Goal: Information Seeking & Learning: Learn about a topic

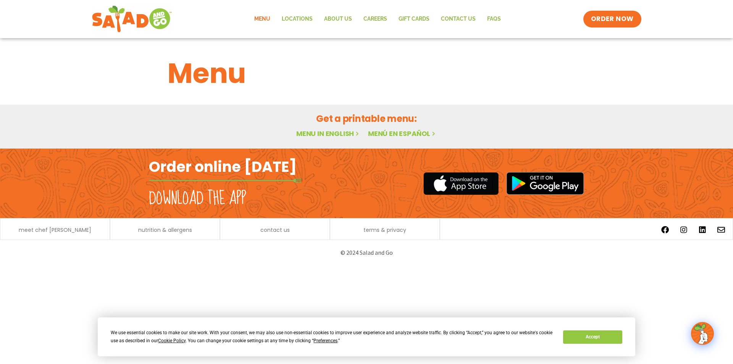
click at [265, 254] on p "© 2024 Salad and Go" at bounding box center [366, 252] width 427 height 10
click at [322, 134] on link "Menu in English" at bounding box center [328, 134] width 64 height 10
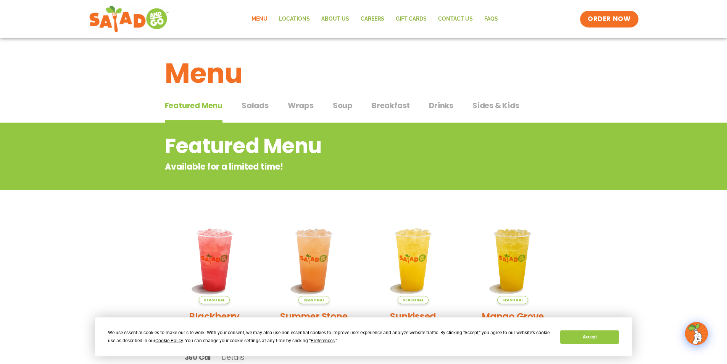
click at [254, 105] on span "Salads" at bounding box center [255, 105] width 27 height 11
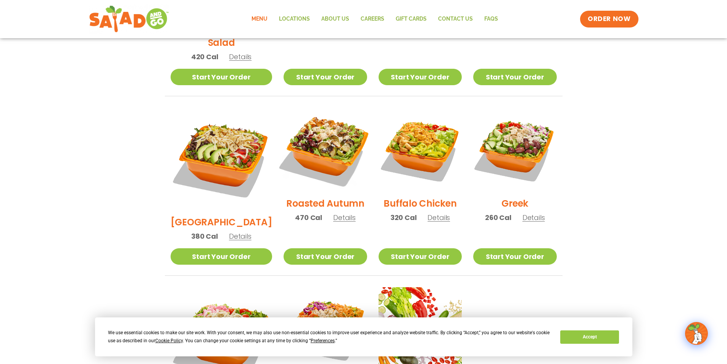
scroll to position [327, 0]
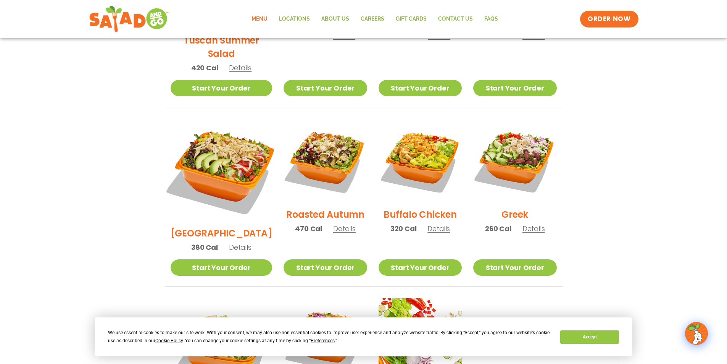
click at [211, 151] on img at bounding box center [220, 169] width 119 height 119
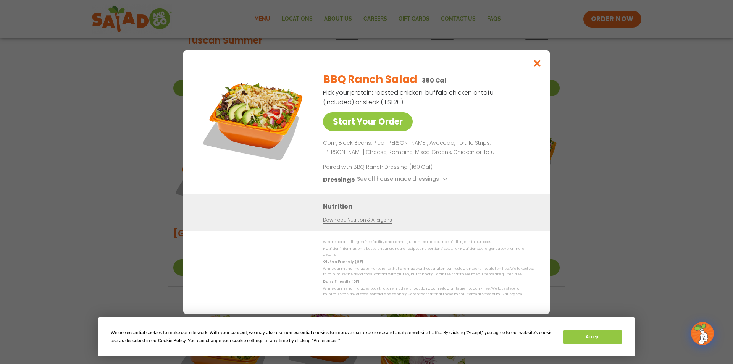
click at [591, 233] on div "Start Your Order BBQ Ranch Salad 380 Cal Pick your protein: roasted chicken, bu…" at bounding box center [366, 182] width 733 height 364
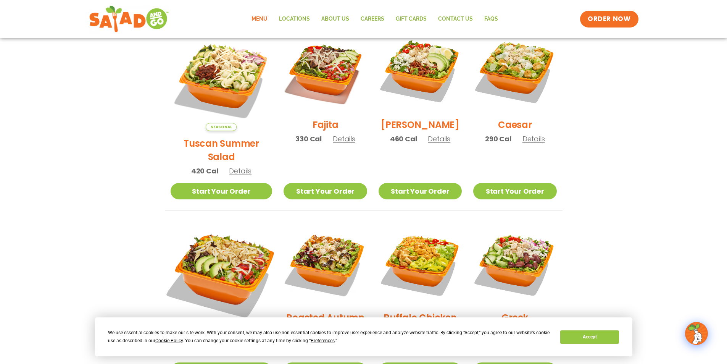
scroll to position [175, 0]
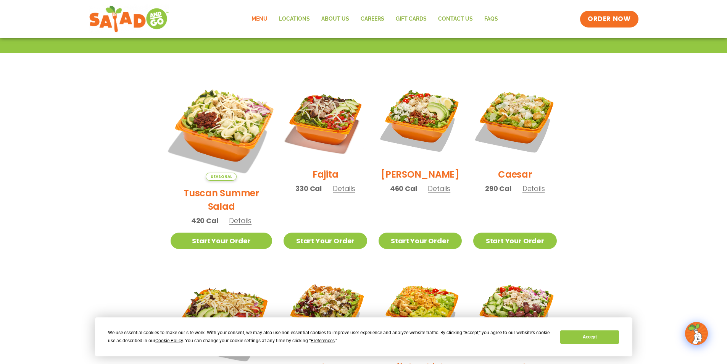
click at [227, 127] on img at bounding box center [220, 129] width 119 height 119
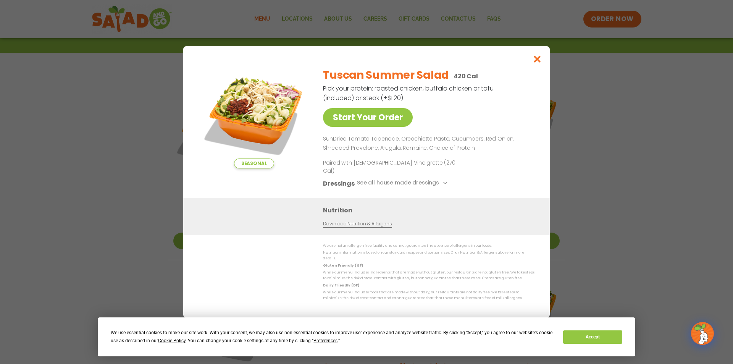
click at [232, 115] on img at bounding box center [253, 114] width 107 height 107
click at [535, 63] on icon "Close modal" at bounding box center [537, 59] width 10 height 8
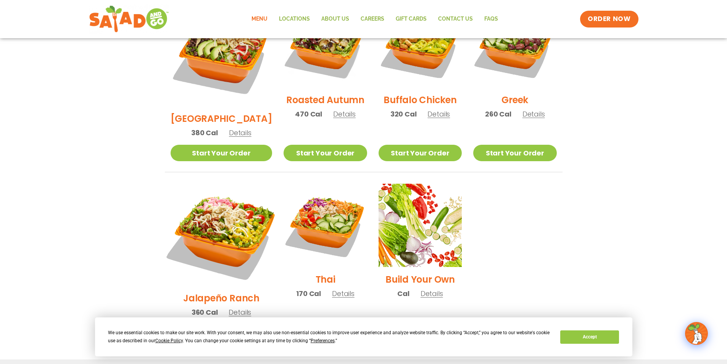
scroll to position [327, 0]
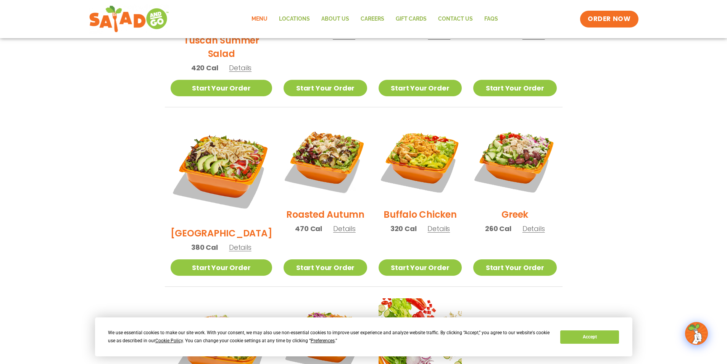
click at [214, 226] on h2 "[GEOGRAPHIC_DATA]" at bounding box center [222, 232] width 102 height 13
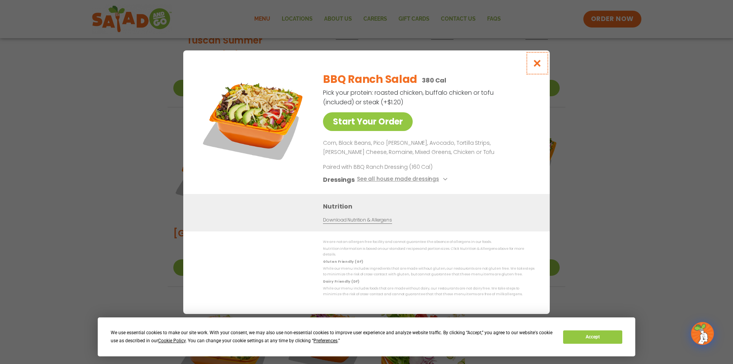
click at [538, 64] on icon "Close modal" at bounding box center [537, 63] width 10 height 8
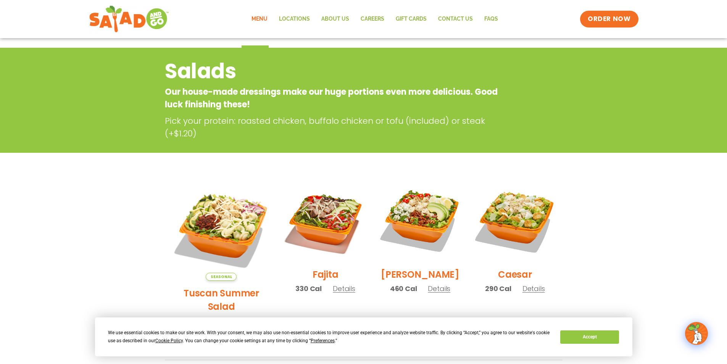
scroll to position [0, 0]
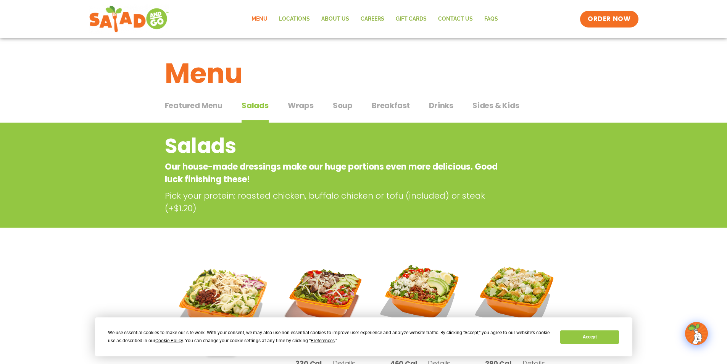
click at [483, 105] on span "Sides & Kids" at bounding box center [495, 105] width 47 height 11
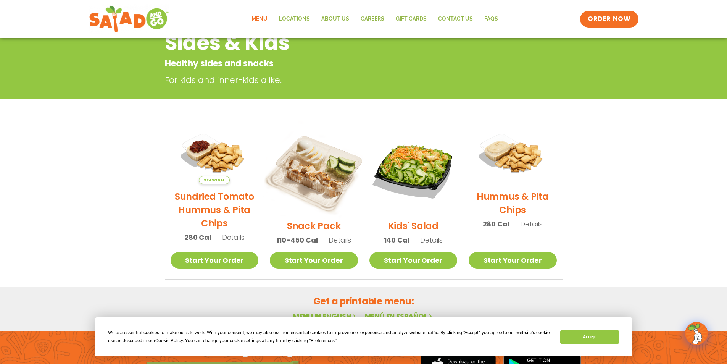
scroll to position [114, 0]
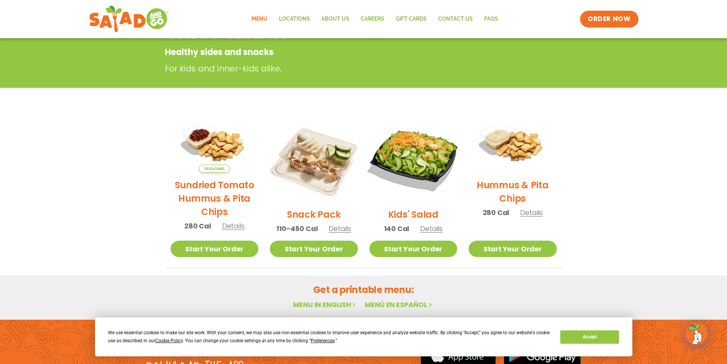
click at [417, 158] on img at bounding box center [412, 157] width 103 height 103
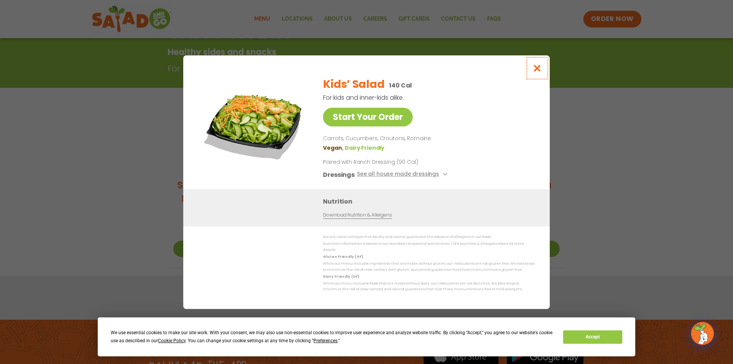
click at [537, 68] on icon "Close modal" at bounding box center [537, 68] width 10 height 8
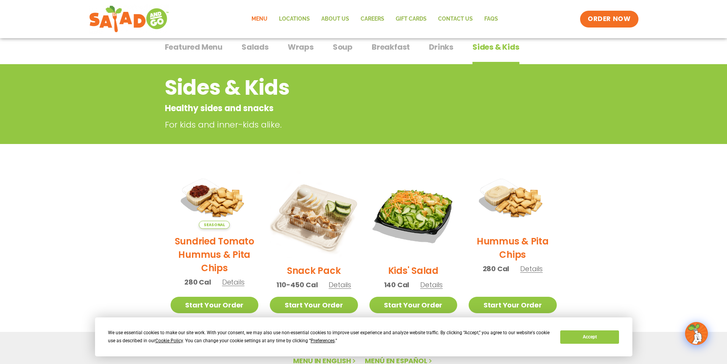
scroll to position [0, 0]
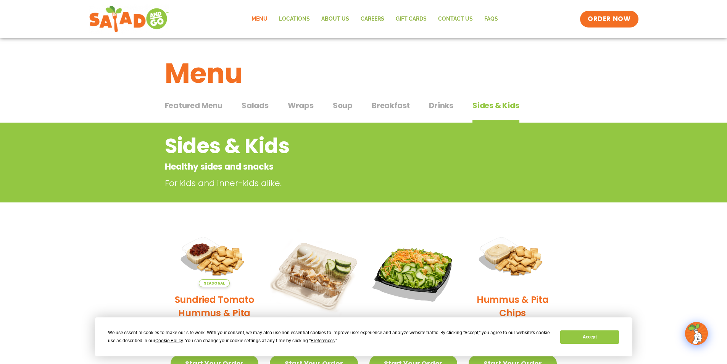
click at [296, 106] on span "Wraps" at bounding box center [301, 105] width 26 height 11
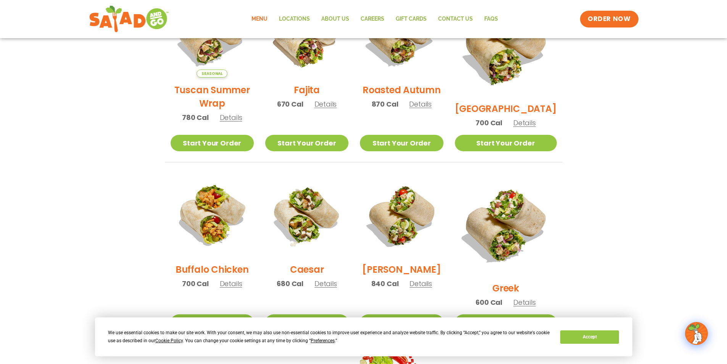
scroll to position [343, 0]
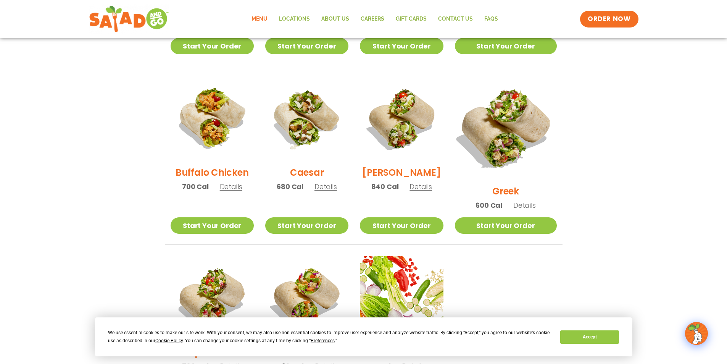
click at [506, 131] on img at bounding box center [505, 127] width 119 height 119
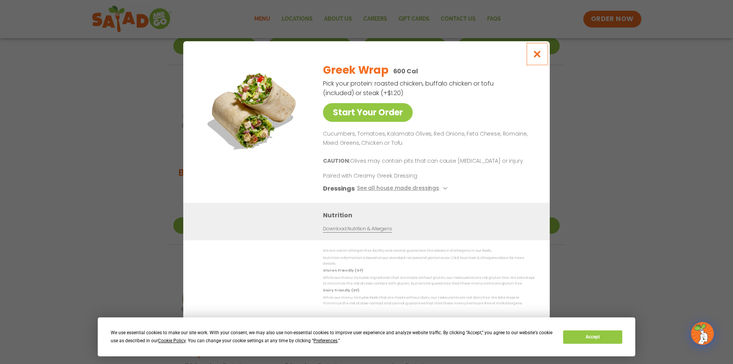
click at [538, 55] on icon "Close modal" at bounding box center [537, 54] width 10 height 8
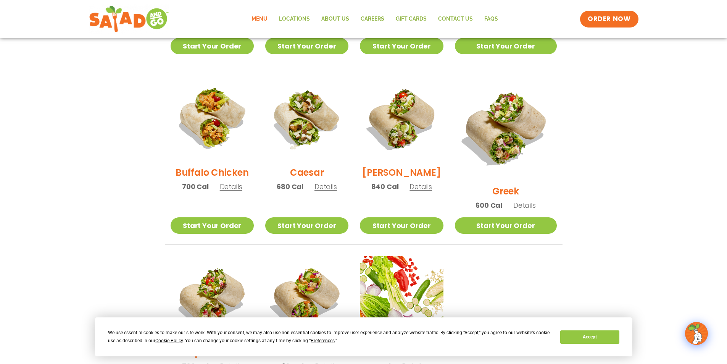
click at [594, 105] on section "Wraps Any salad can be a wrap, it’s menu magic. Pick your protein: roasted chic…" at bounding box center [363, 92] width 727 height 626
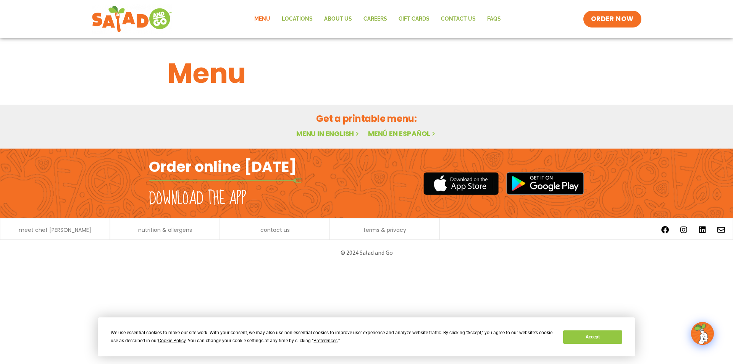
click at [334, 133] on link "Menu in English" at bounding box center [328, 134] width 64 height 10
click at [508, 265] on html "We use essential cookies to make our site work. With your consent, we may also …" at bounding box center [366, 132] width 733 height 265
click at [374, 73] on h1 "Menu" at bounding box center [367, 73] width 398 height 41
